Goal: Information Seeking & Learning: Learn about a topic

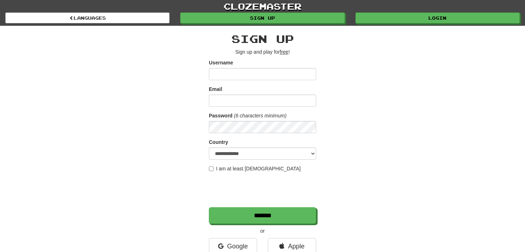
click at [422, 78] on div "**********" at bounding box center [262, 151] width 418 height 250
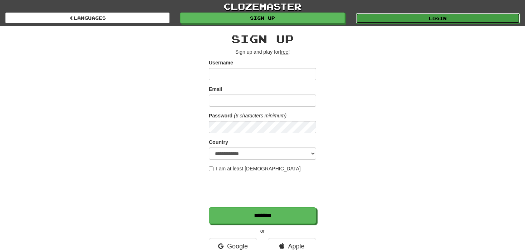
click at [417, 18] on link "Login" at bounding box center [438, 18] width 164 height 11
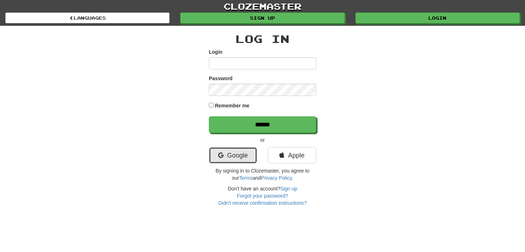
click at [224, 162] on link "Google" at bounding box center [233, 155] width 48 height 16
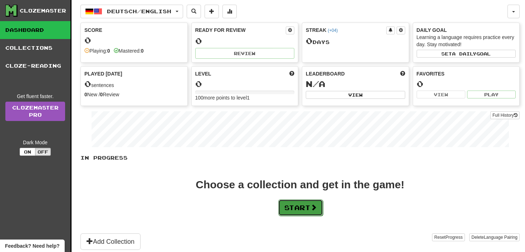
click at [297, 201] on button "Start" at bounding box center [300, 207] width 45 height 16
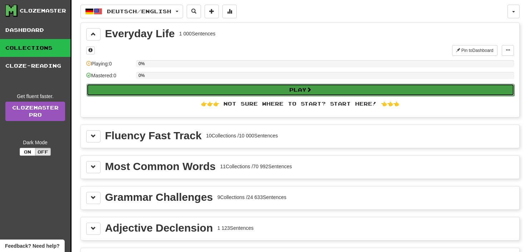
click at [160, 90] on button "Play" at bounding box center [301, 90] width 428 height 12
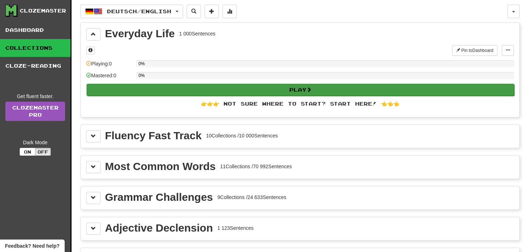
select select "**"
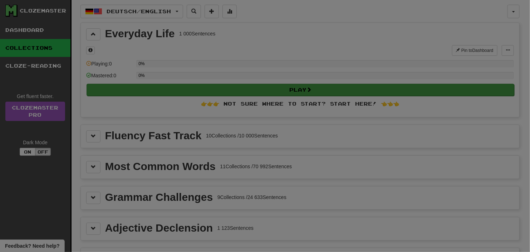
click at [160, 90] on div at bounding box center [265, 126] width 530 height 252
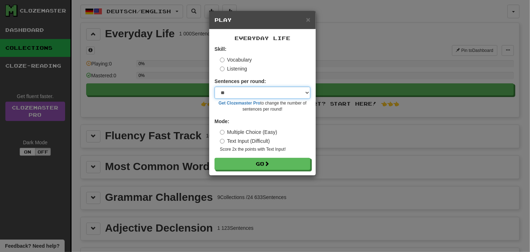
click at [248, 92] on select "* ** ** ** ** ** *** ********" at bounding box center [263, 93] width 96 height 12
click at [182, 177] on div "× Play Everyday Life Skill: Vocabulary Listening Sentences per round: * ** ** *…" at bounding box center [265, 126] width 530 height 252
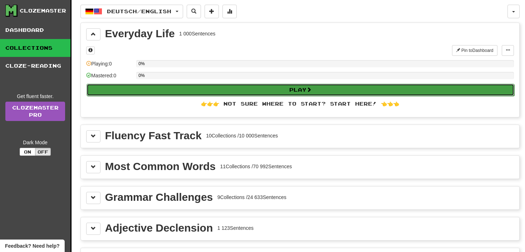
click at [264, 86] on button "Play" at bounding box center [301, 90] width 428 height 12
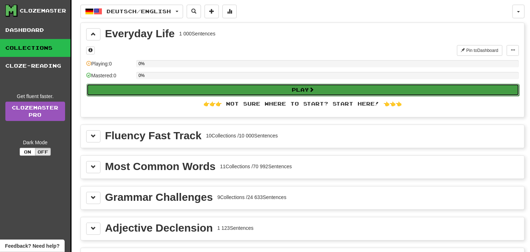
select select "**"
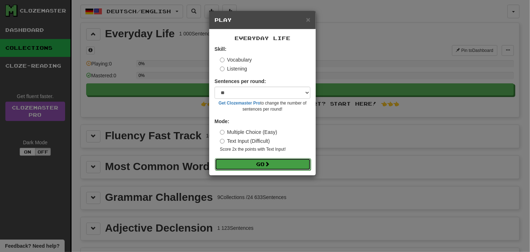
click at [258, 166] on button "Go" at bounding box center [263, 164] width 96 height 12
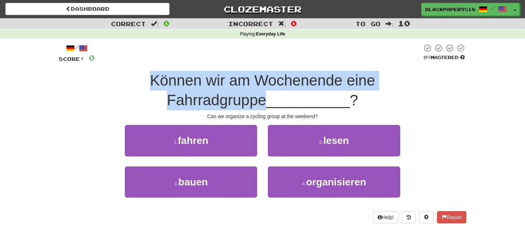
drag, startPoint x: 436, startPoint y: 83, endPoint x: 96, endPoint y: 82, distance: 339.8
click at [96, 82] on div "Können wir am Wochenende eine Fahrradgruppe __________ ?" at bounding box center [263, 90] width 408 height 39
click at [447, 82] on div "Können wir am Wochenende eine Fahrradgruppe __________ ?" at bounding box center [263, 90] width 408 height 39
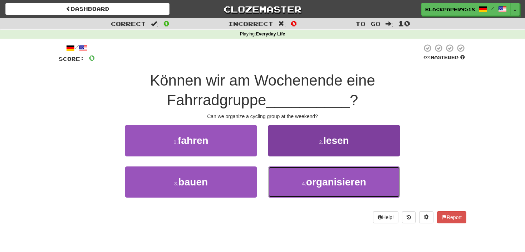
click at [314, 185] on span "organisieren" at bounding box center [336, 181] width 60 height 11
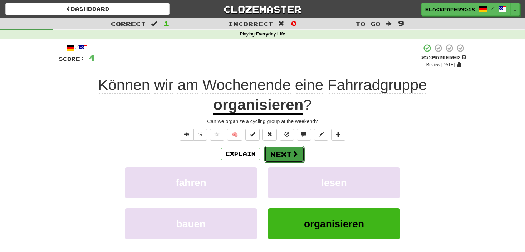
click at [293, 154] on span at bounding box center [295, 154] width 6 height 6
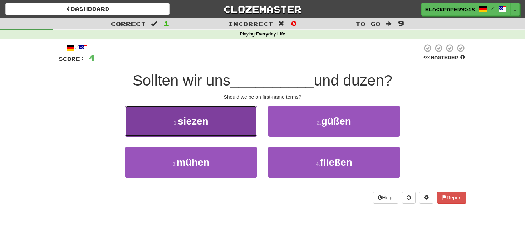
click at [180, 116] on span "siezen" at bounding box center [193, 121] width 31 height 11
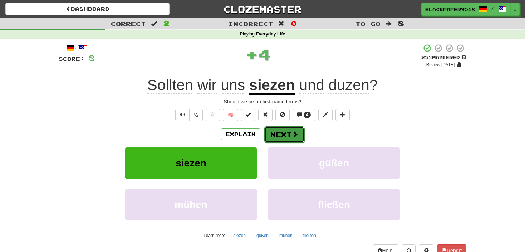
click at [279, 134] on button "Next" at bounding box center [284, 134] width 40 height 16
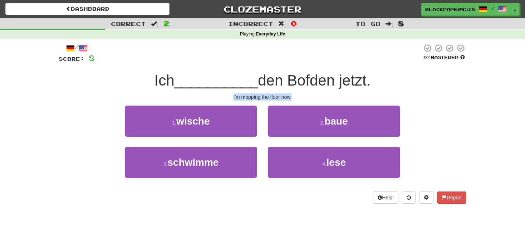
drag, startPoint x: 231, startPoint y: 97, endPoint x: 292, endPoint y: 95, distance: 60.8
click at [292, 95] on div "I'm mopping the floor now." at bounding box center [263, 96] width 408 height 7
click at [214, 212] on div "/ Score: 8 0 % Mastered Ich __________ den Bofden jetzt. I'm mopping the floor …" at bounding box center [263, 126] width 408 height 175
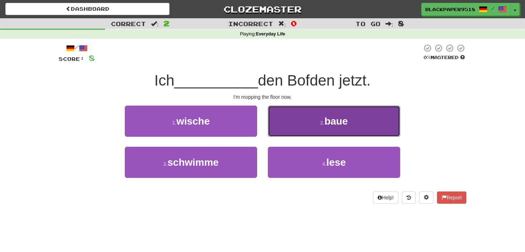
click at [307, 117] on button "2 . baue" at bounding box center [334, 121] width 132 height 31
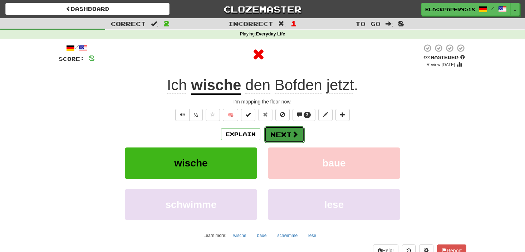
click at [271, 138] on button "Next" at bounding box center [284, 134] width 40 height 16
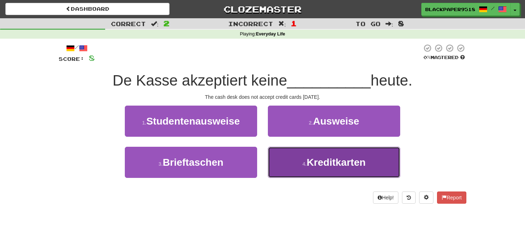
click at [324, 169] on button "4 . Kreditkarten" at bounding box center [334, 162] width 132 height 31
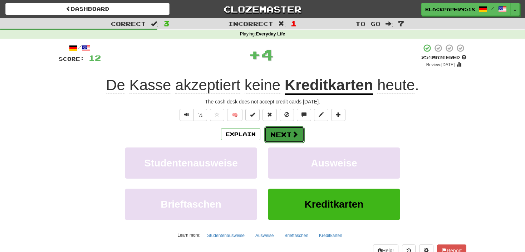
click at [281, 137] on button "Next" at bounding box center [284, 134] width 40 height 16
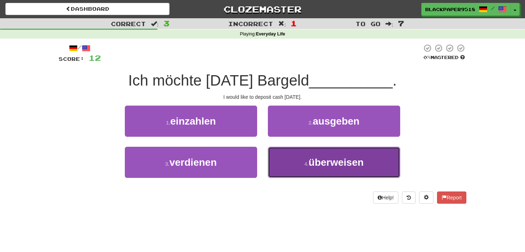
click at [309, 161] on span "überweisen" at bounding box center [336, 162] width 55 height 11
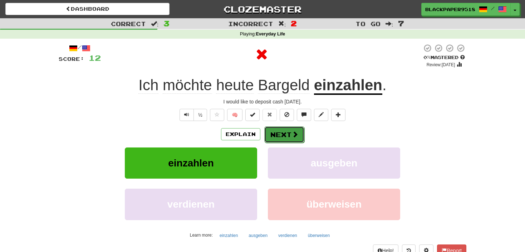
click at [278, 132] on button "Next" at bounding box center [284, 134] width 40 height 16
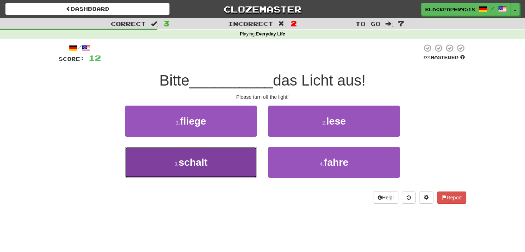
click at [197, 152] on button "3 . schalt" at bounding box center [191, 162] width 132 height 31
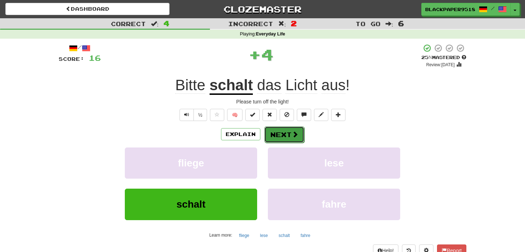
click at [287, 134] on button "Next" at bounding box center [284, 134] width 40 height 16
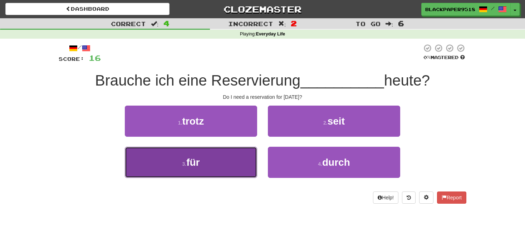
click at [234, 168] on button "3 . für" at bounding box center [191, 162] width 132 height 31
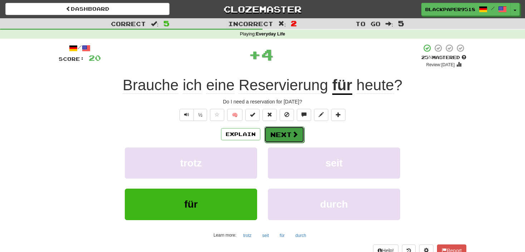
click at [286, 135] on button "Next" at bounding box center [284, 134] width 40 height 16
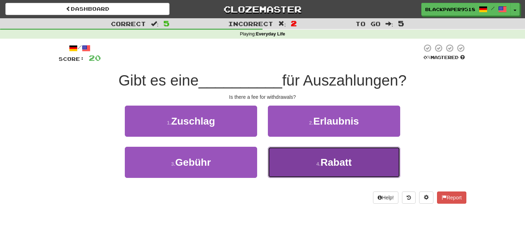
click at [297, 158] on button "4 . Rabatt" at bounding box center [334, 162] width 132 height 31
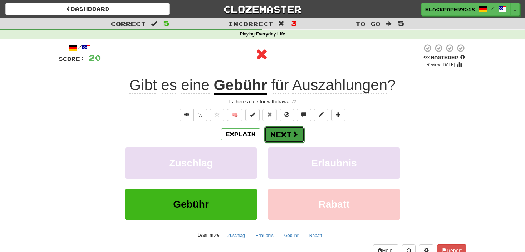
click at [285, 132] on button "Next" at bounding box center [284, 134] width 40 height 16
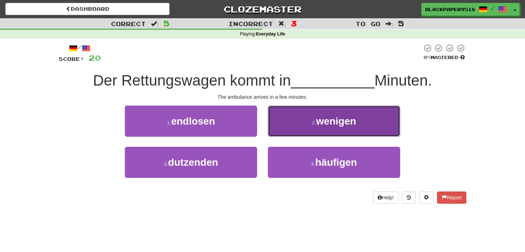
click at [334, 133] on button "2 . wenigen" at bounding box center [334, 121] width 132 height 31
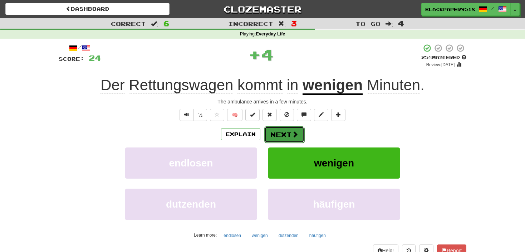
click at [287, 131] on button "Next" at bounding box center [284, 134] width 40 height 16
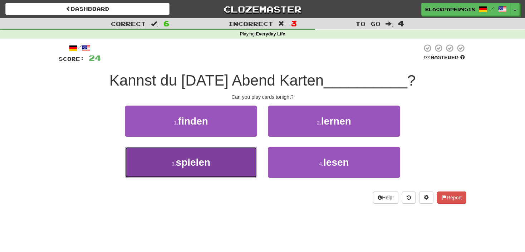
click at [206, 177] on button "3 . spielen" at bounding box center [191, 162] width 132 height 31
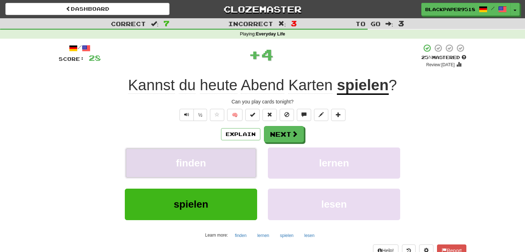
click at [203, 169] on button "finden" at bounding box center [191, 162] width 132 height 31
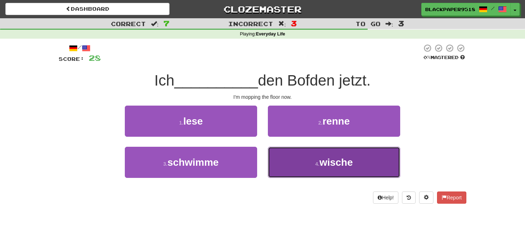
click at [323, 171] on button "4 . wische" at bounding box center [334, 162] width 132 height 31
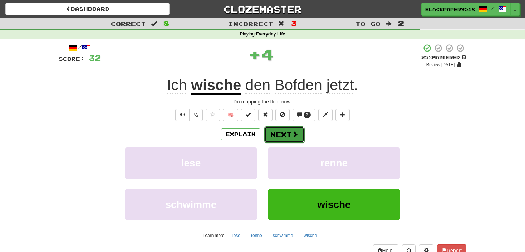
click at [289, 134] on button "Next" at bounding box center [284, 134] width 40 height 16
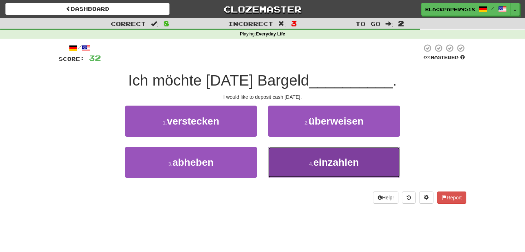
click at [297, 171] on button "4 . einzahlen" at bounding box center [334, 162] width 132 height 31
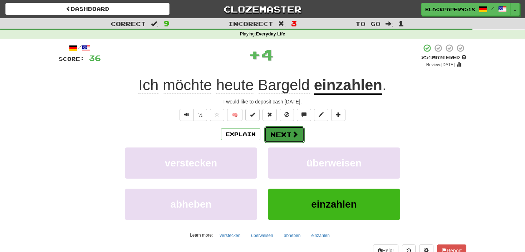
click at [284, 133] on button "Next" at bounding box center [284, 134] width 40 height 16
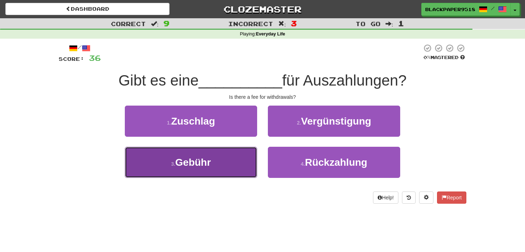
click at [185, 171] on button "3 . Gebühr" at bounding box center [191, 162] width 132 height 31
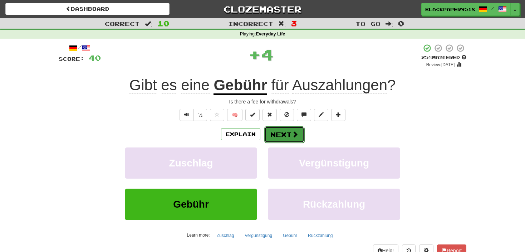
click at [281, 135] on button "Next" at bounding box center [284, 134] width 40 height 16
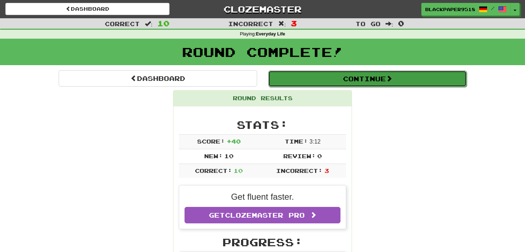
click at [372, 77] on button "Continue" at bounding box center [367, 78] width 199 height 16
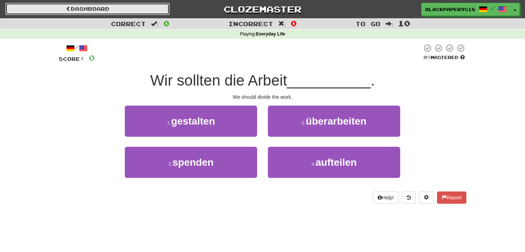
click at [58, 5] on link "Dashboard" at bounding box center [87, 9] width 164 height 12
